Goal: Find specific page/section: Find specific page/section

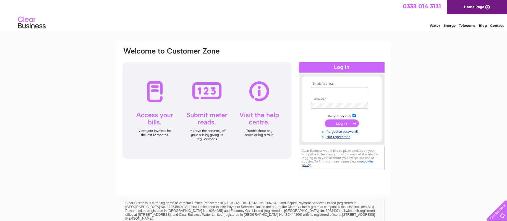
type input "k.jones757@ntlworld.com"
click at [343, 122] on input "submit" at bounding box center [342, 124] width 34 height 8
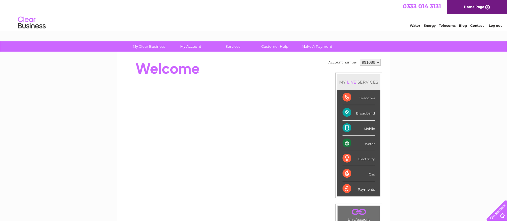
click at [357, 127] on div "Mobile" at bounding box center [358, 128] width 32 height 15
click at [346, 129] on div "Mobile" at bounding box center [358, 128] width 32 height 15
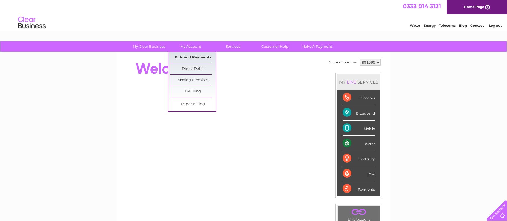
click at [184, 57] on link "Bills and Payments" at bounding box center [193, 57] width 46 height 11
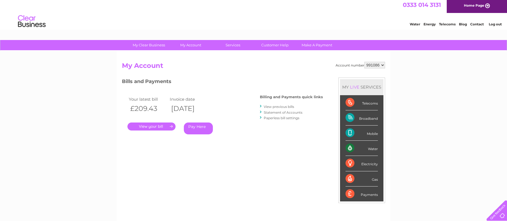
scroll to position [2, 0]
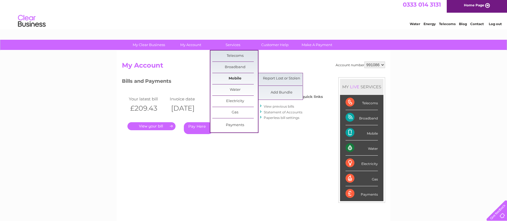
click at [235, 77] on link "Mobile" at bounding box center [235, 78] width 46 height 11
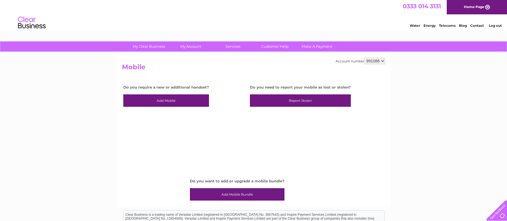
click at [28, 30] on img at bounding box center [32, 22] width 28 height 17
click at [33, 102] on div "My Clear Business Login Details My Details My Preferences Link Account My Accou…" at bounding box center [253, 171] width 507 height 261
